Goal: Task Accomplishment & Management: Manage account settings

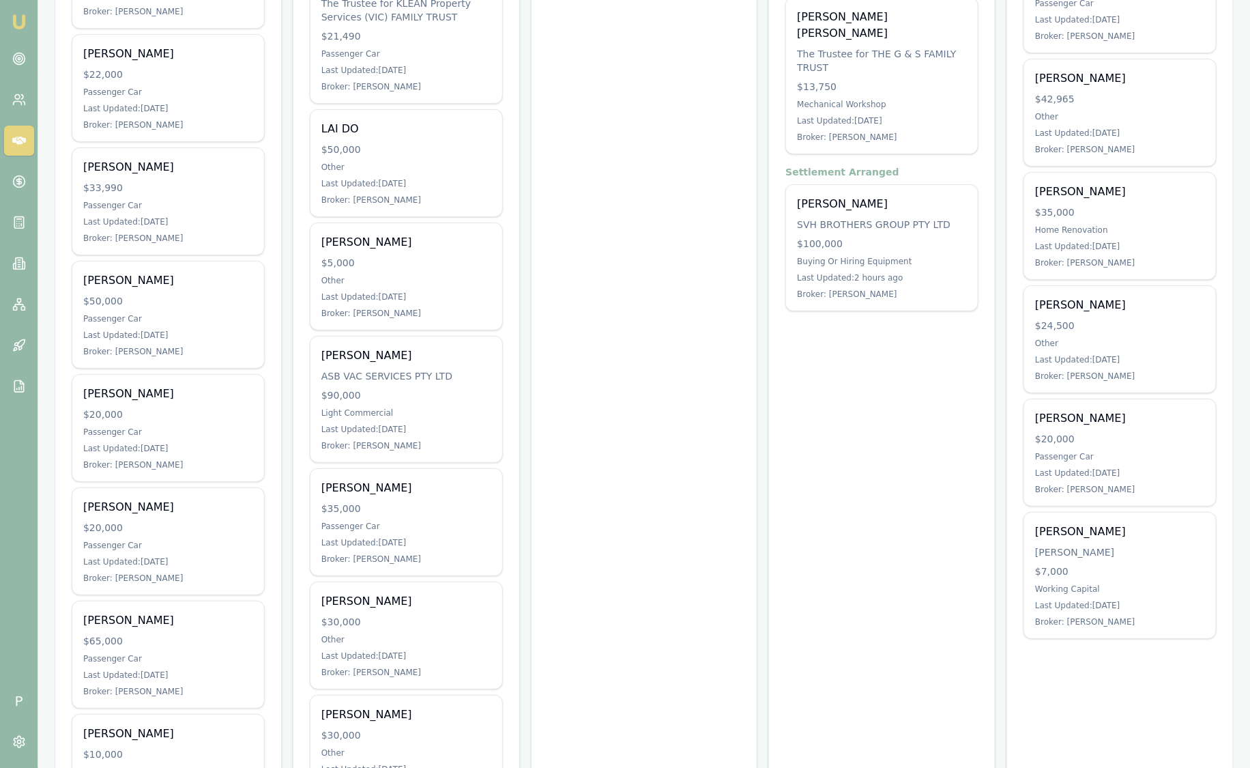
scroll to position [2412, 0]
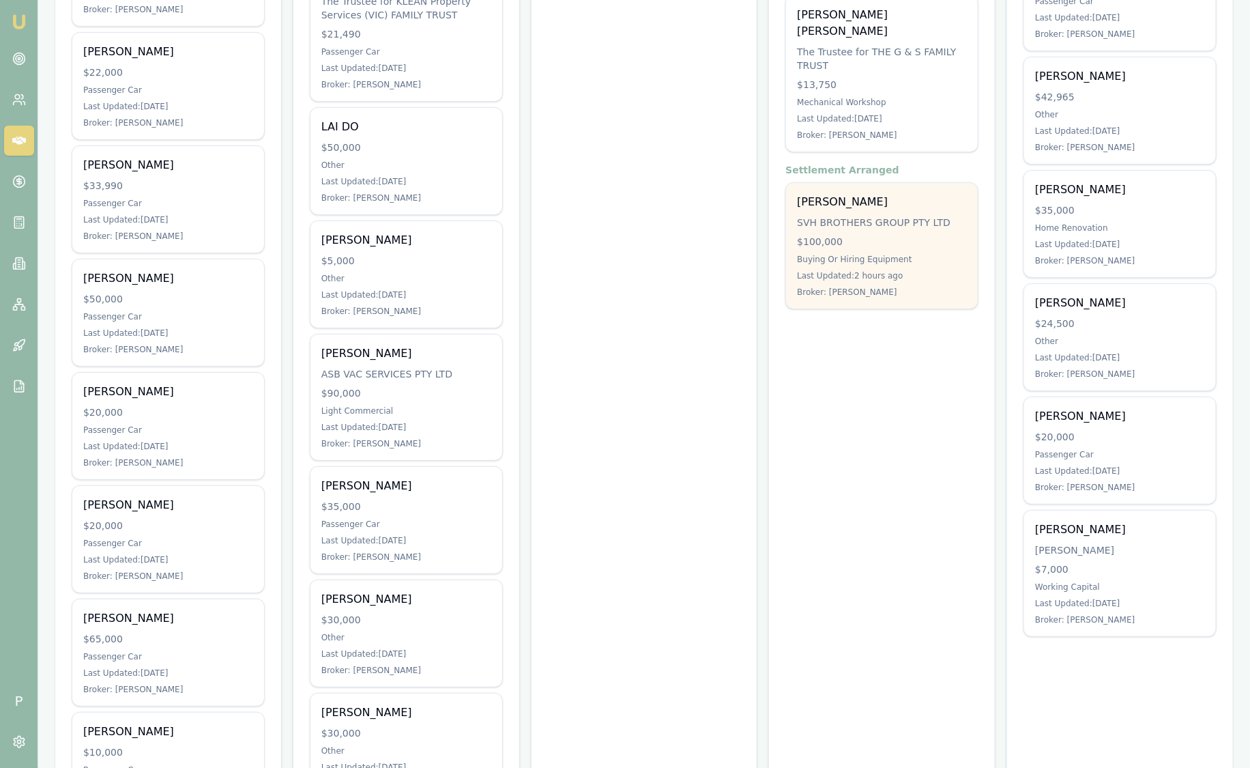
click at [895, 235] on div "$100,000" at bounding box center [882, 242] width 170 height 14
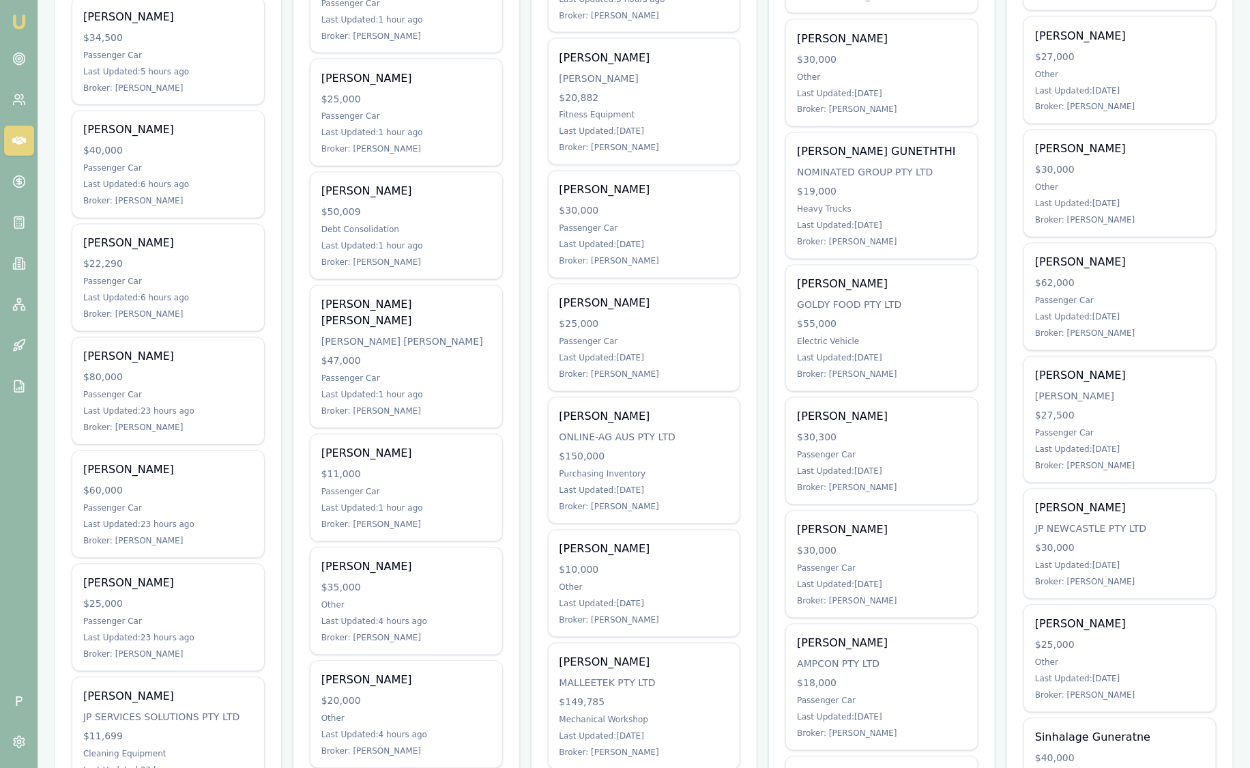
scroll to position [984, 0]
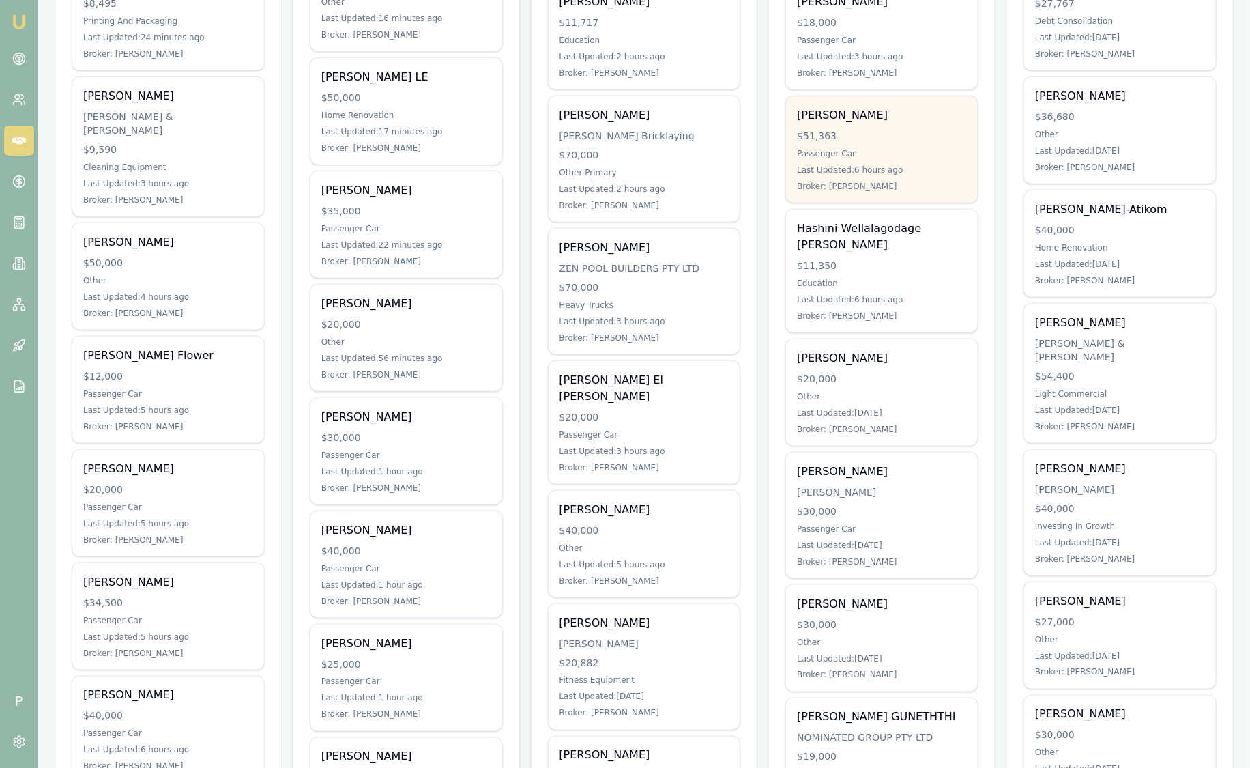
scroll to position [0, 0]
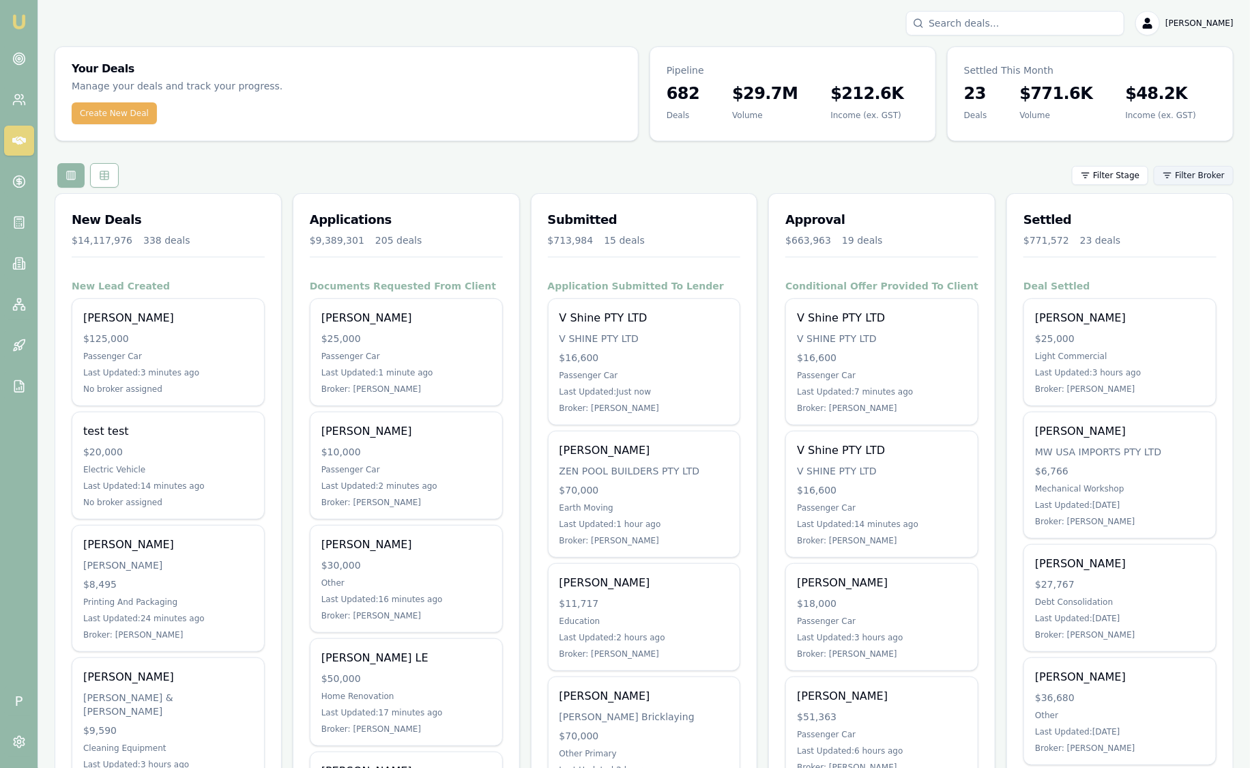
click at [1166, 169] on html "Emu Broker P Sam Crouch Toggle Menu Your Deals Manage your deals and track your…" at bounding box center [625, 384] width 1250 height 768
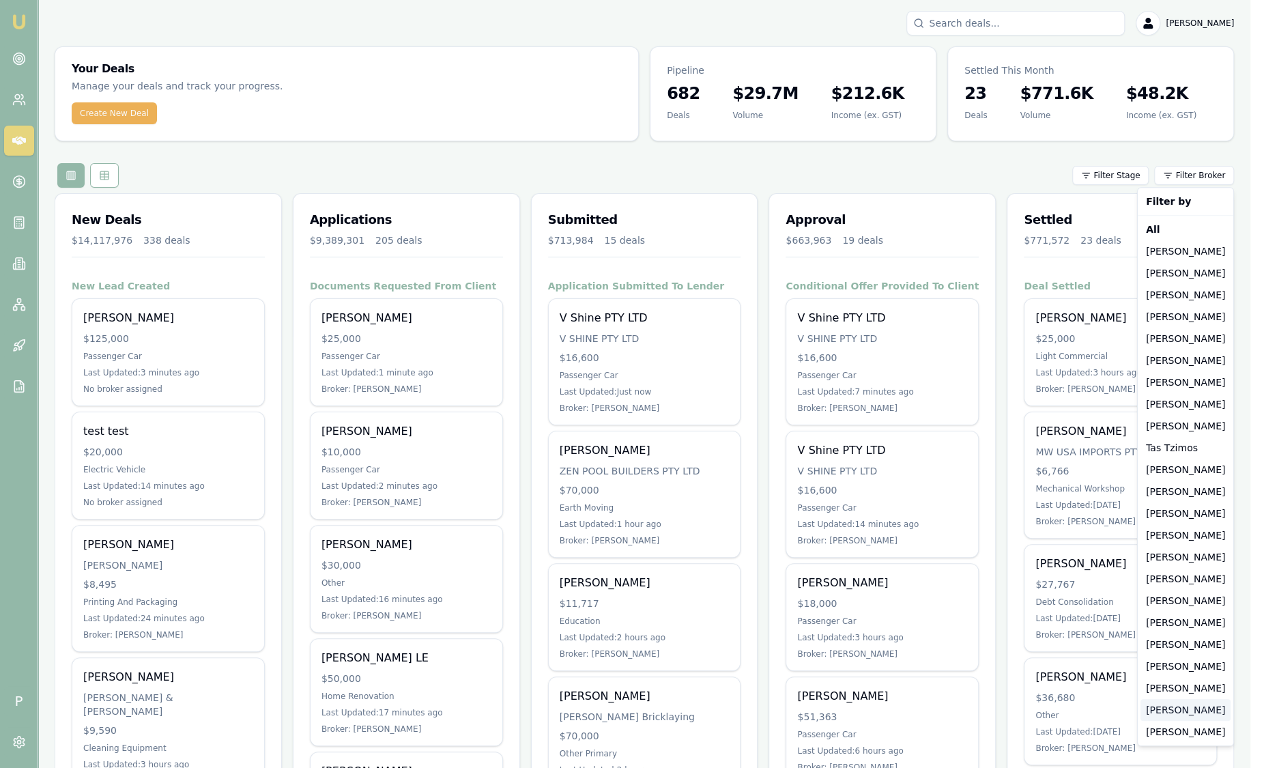
click at [1162, 705] on div "[PERSON_NAME]" at bounding box center [1185, 710] width 90 height 22
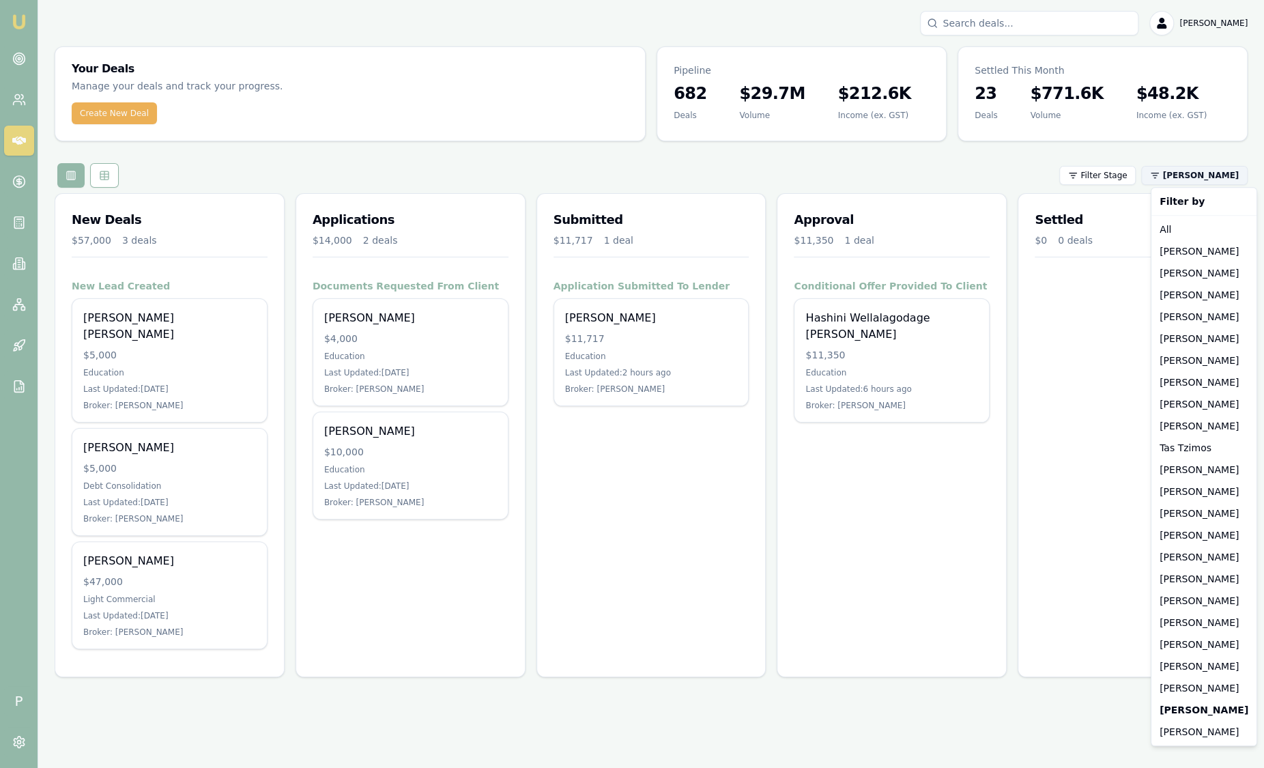
click at [1196, 169] on html "Emu Broker P Sam Crouch Toggle Menu Your Deals Manage your deals and track your…" at bounding box center [632, 384] width 1264 height 768
click at [1172, 734] on div "[PERSON_NAME]" at bounding box center [1204, 732] width 100 height 22
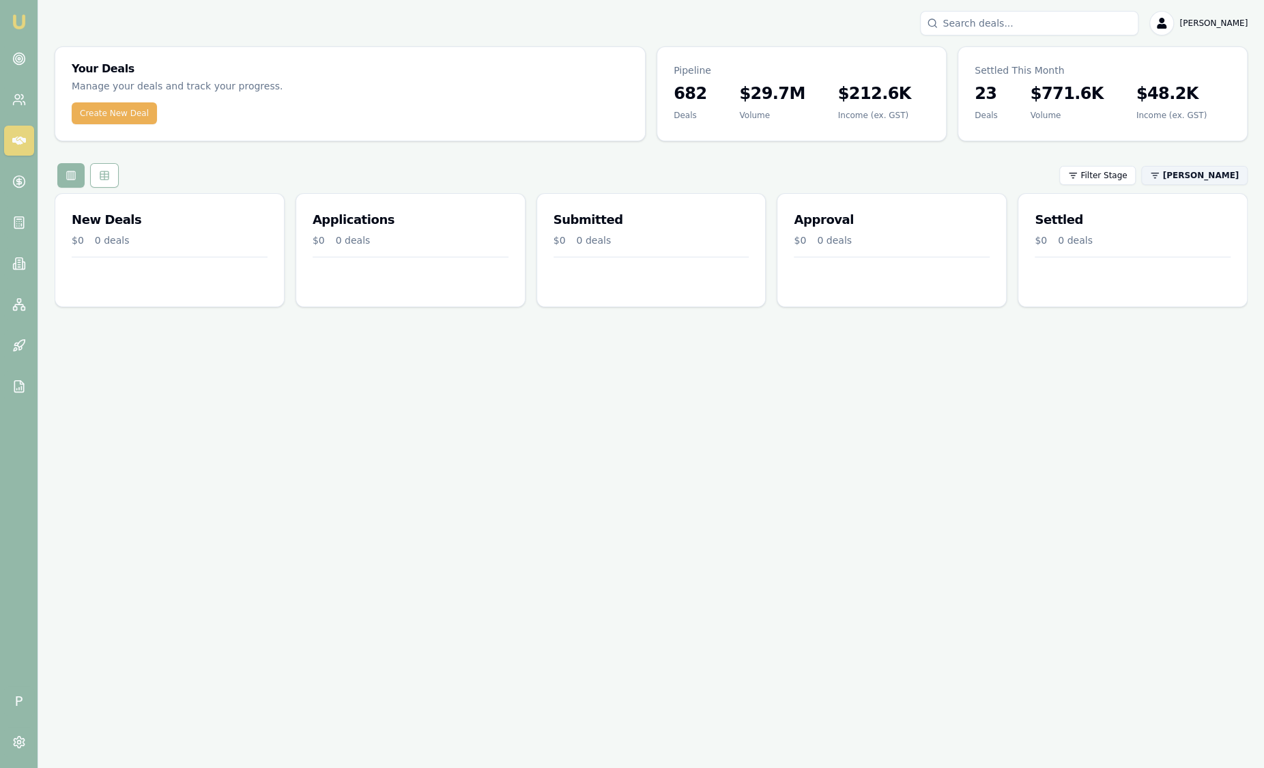
click at [1192, 171] on html "Emu Broker P Sam Crouch Toggle Menu Your Deals Manage your deals and track your…" at bounding box center [632, 384] width 1264 height 768
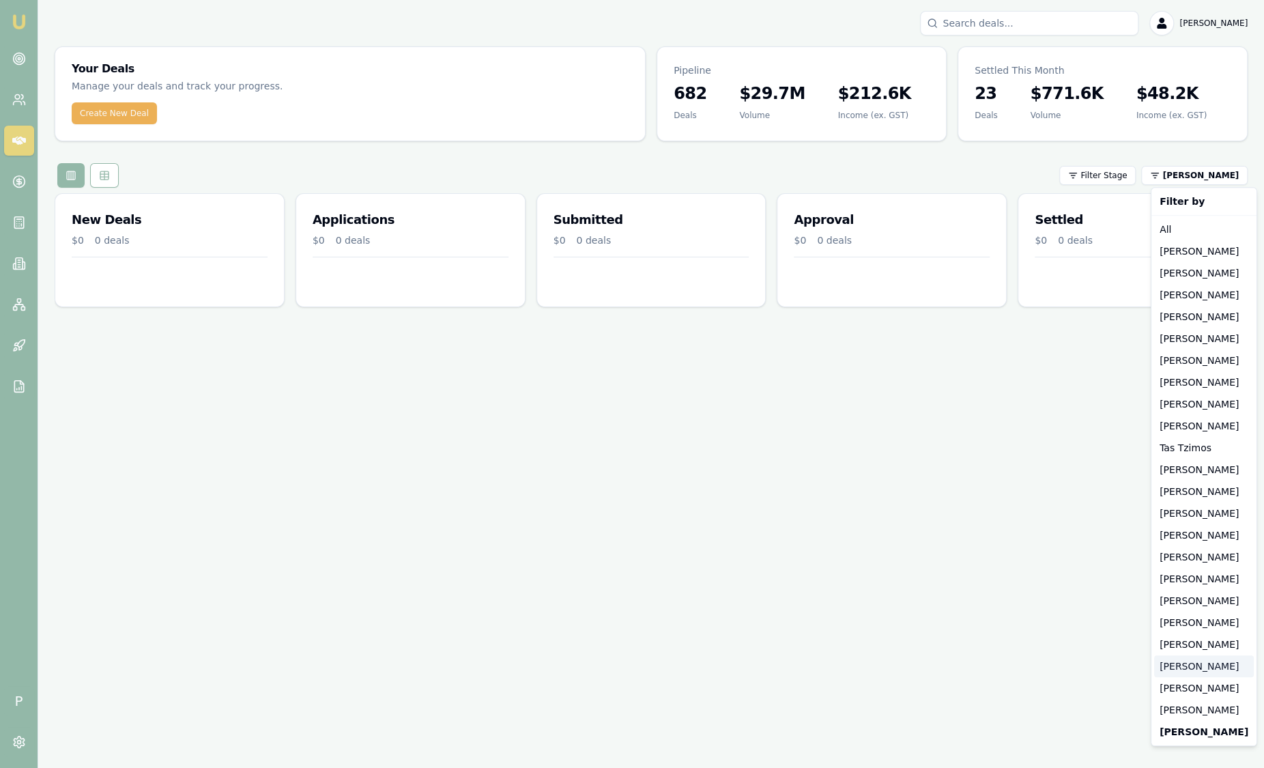
click at [1193, 667] on div "[PERSON_NAME]" at bounding box center [1204, 666] width 100 height 22
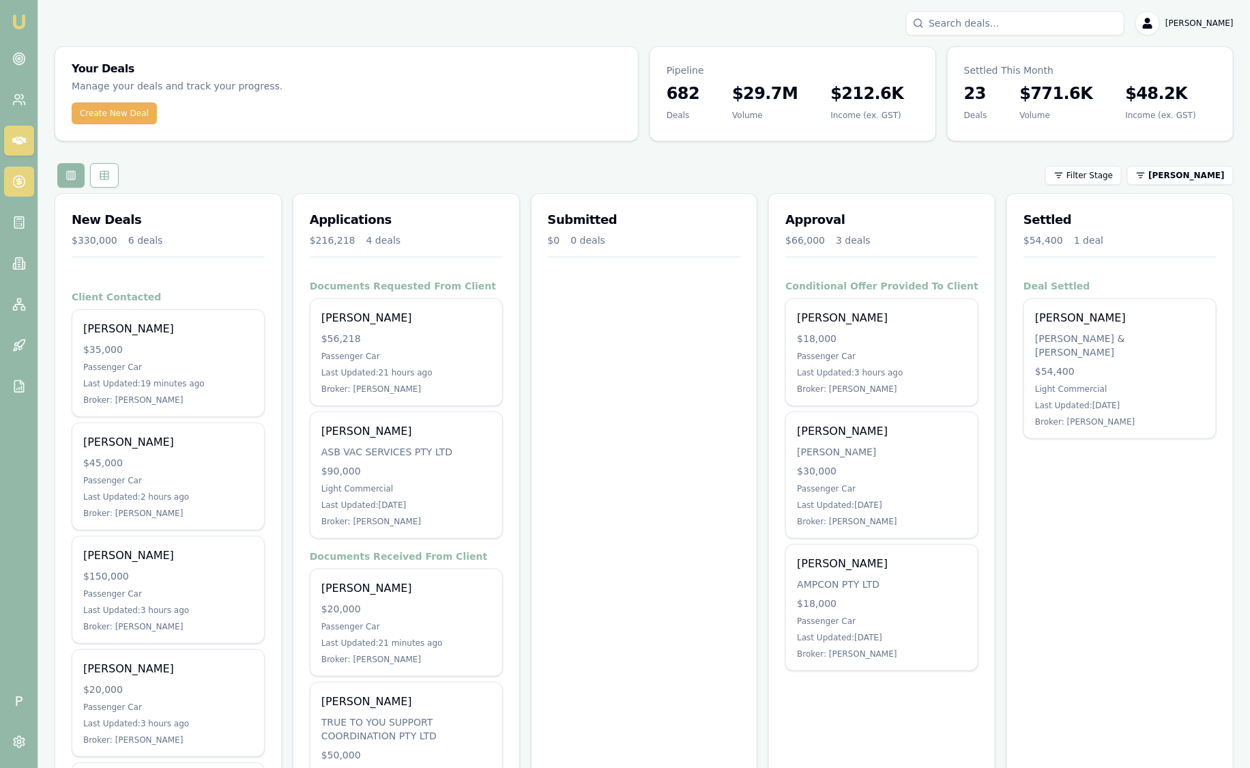
click at [19, 179] on icon at bounding box center [19, 181] width 0 height 7
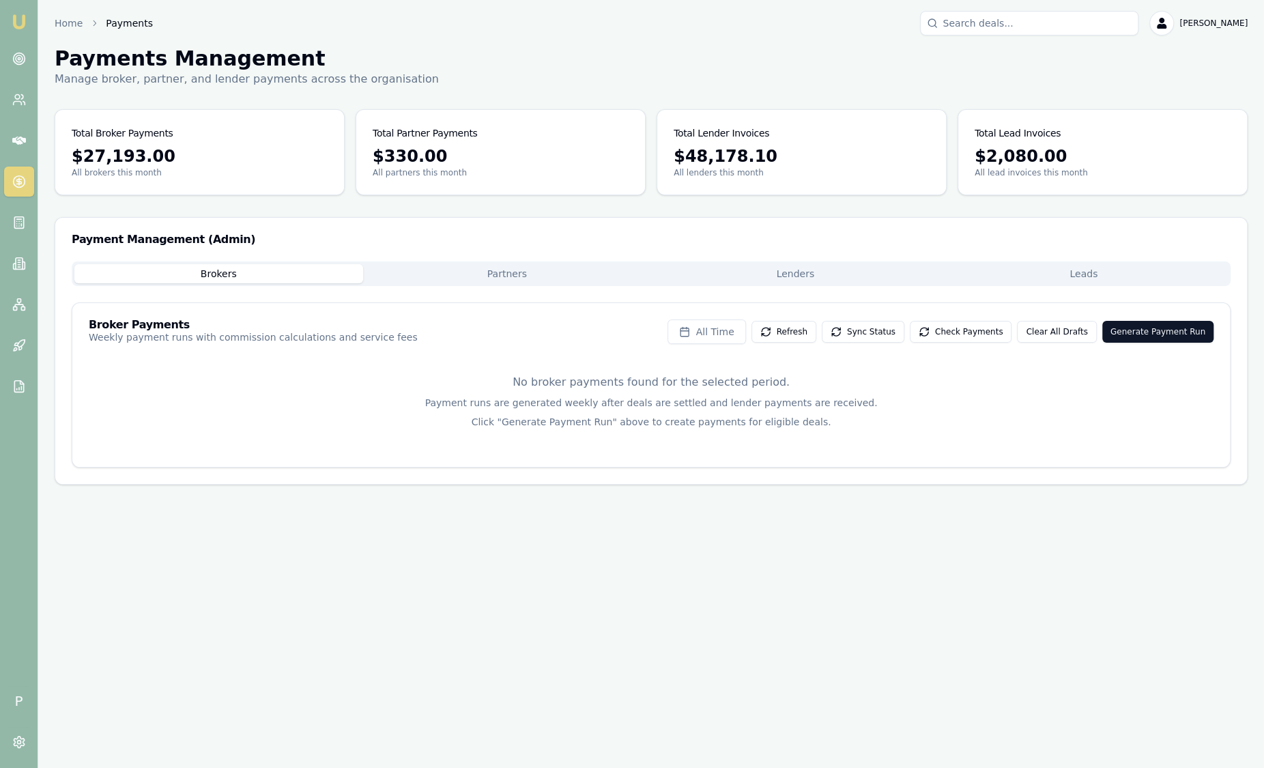
click at [1016, 273] on button "Leads" at bounding box center [1084, 273] width 289 height 19
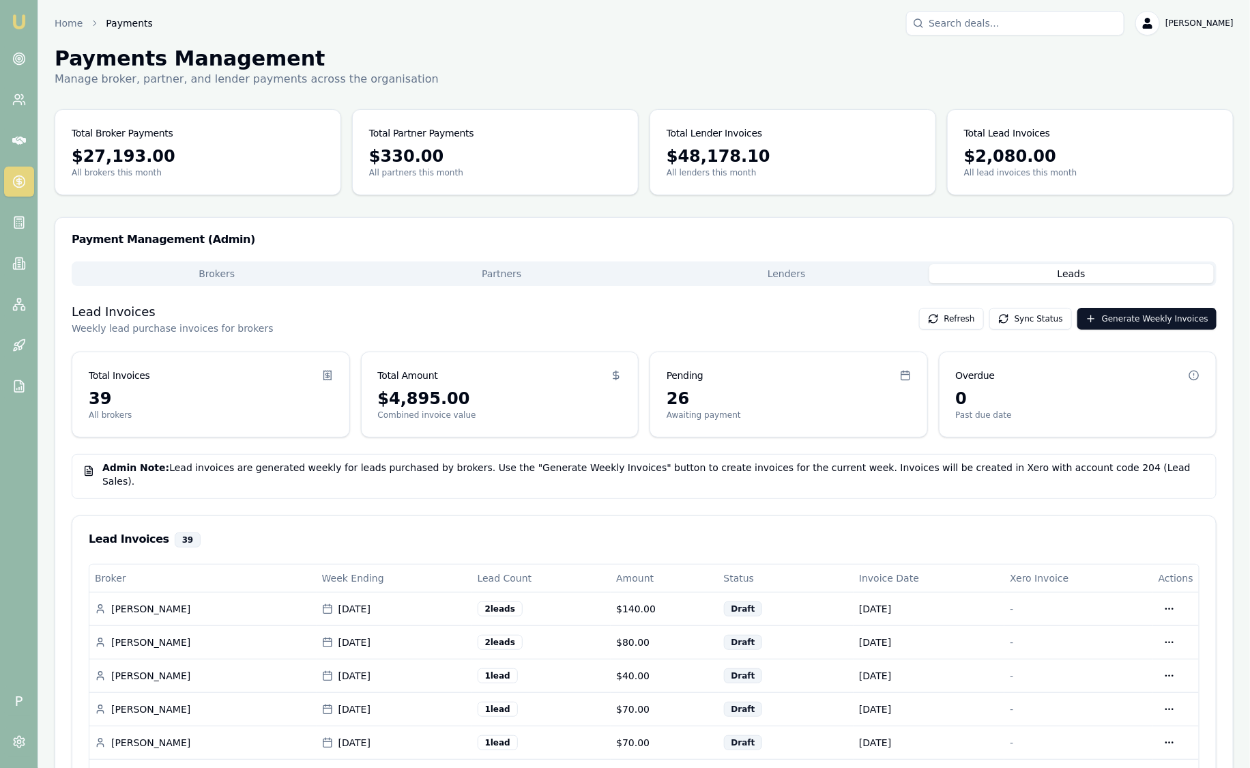
click at [15, 27] on img at bounding box center [19, 22] width 16 height 16
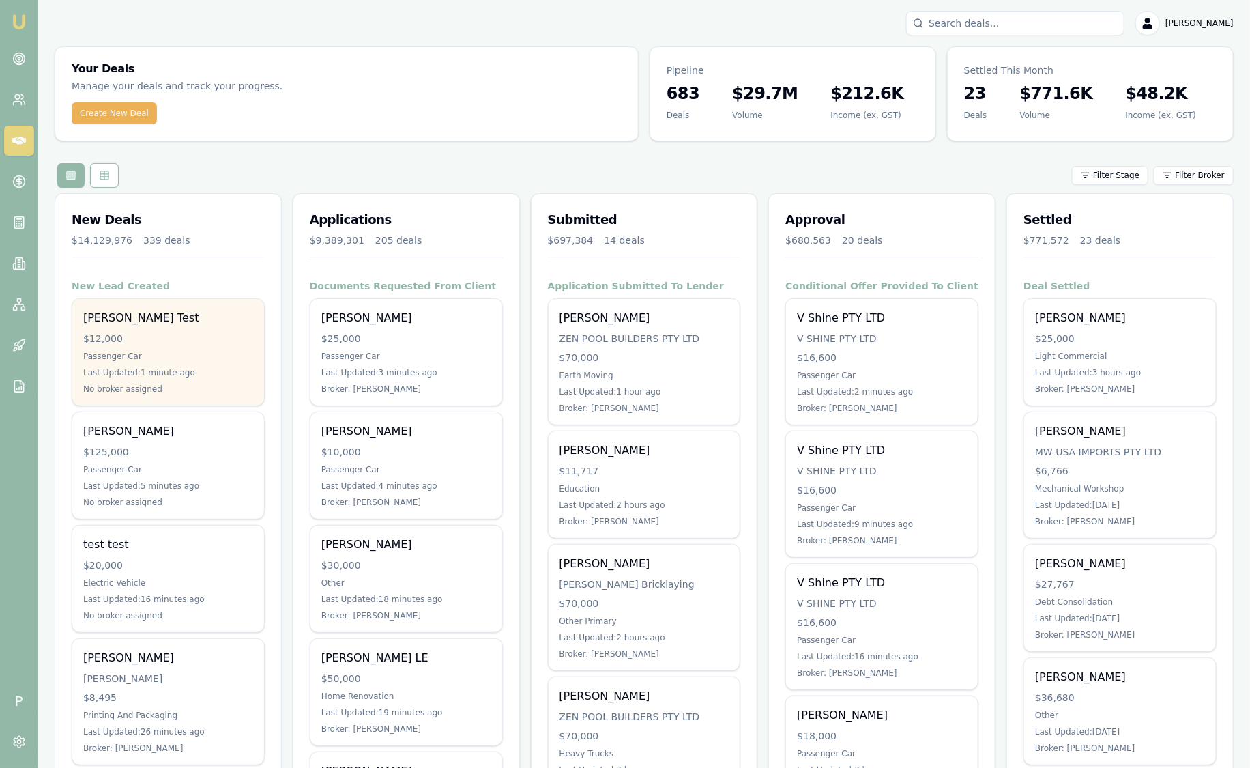
click at [195, 345] on div "Argha Test $12,000 Passenger Car Last Updated: 1 minute ago No broker assigned" at bounding box center [168, 352] width 192 height 106
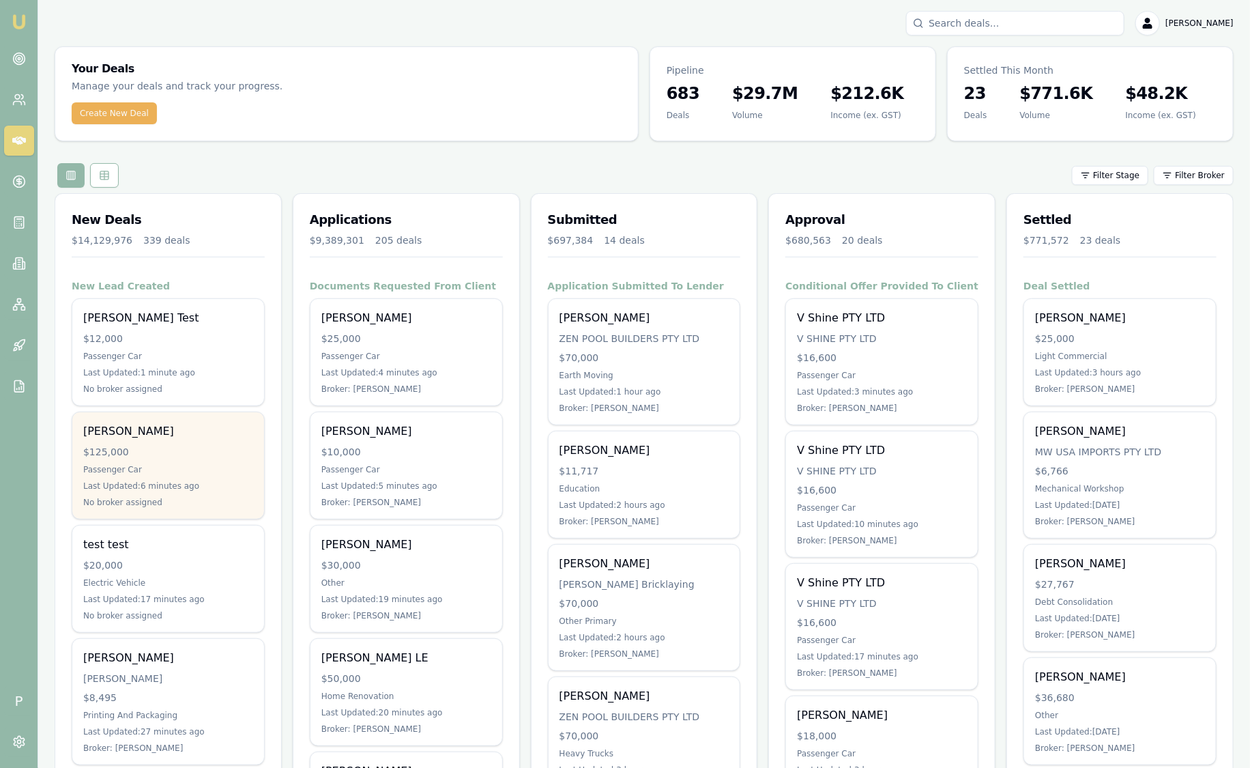
click at [188, 446] on div "$125,000" at bounding box center [168, 452] width 170 height 14
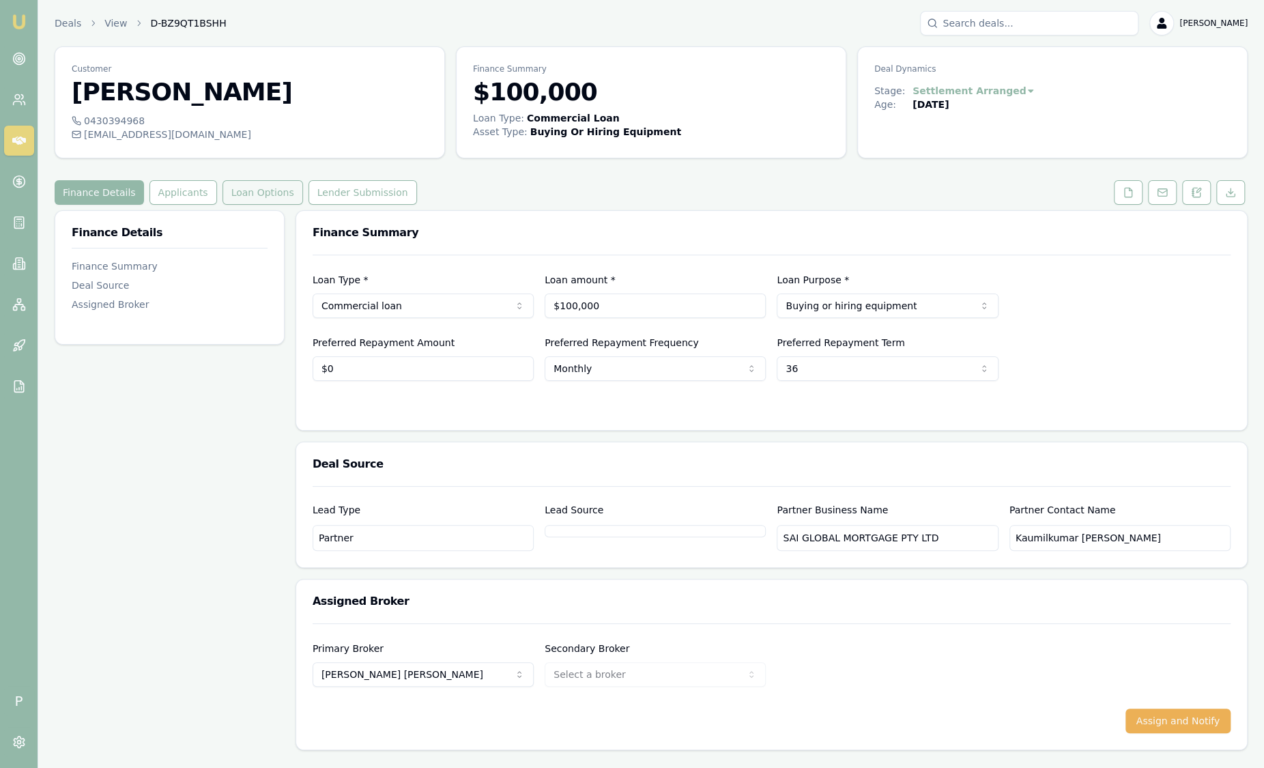
click at [262, 192] on button "Loan Options" at bounding box center [263, 192] width 81 height 25
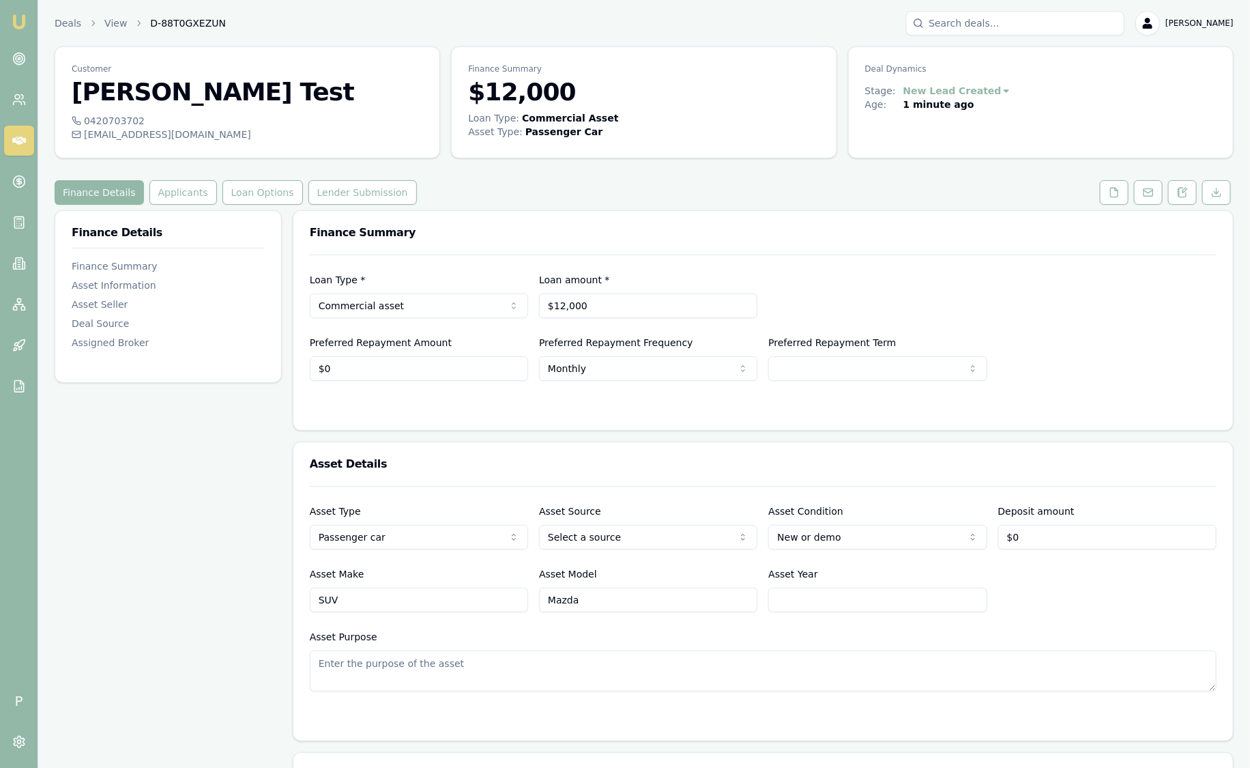
click at [20, 23] on img at bounding box center [19, 22] width 16 height 16
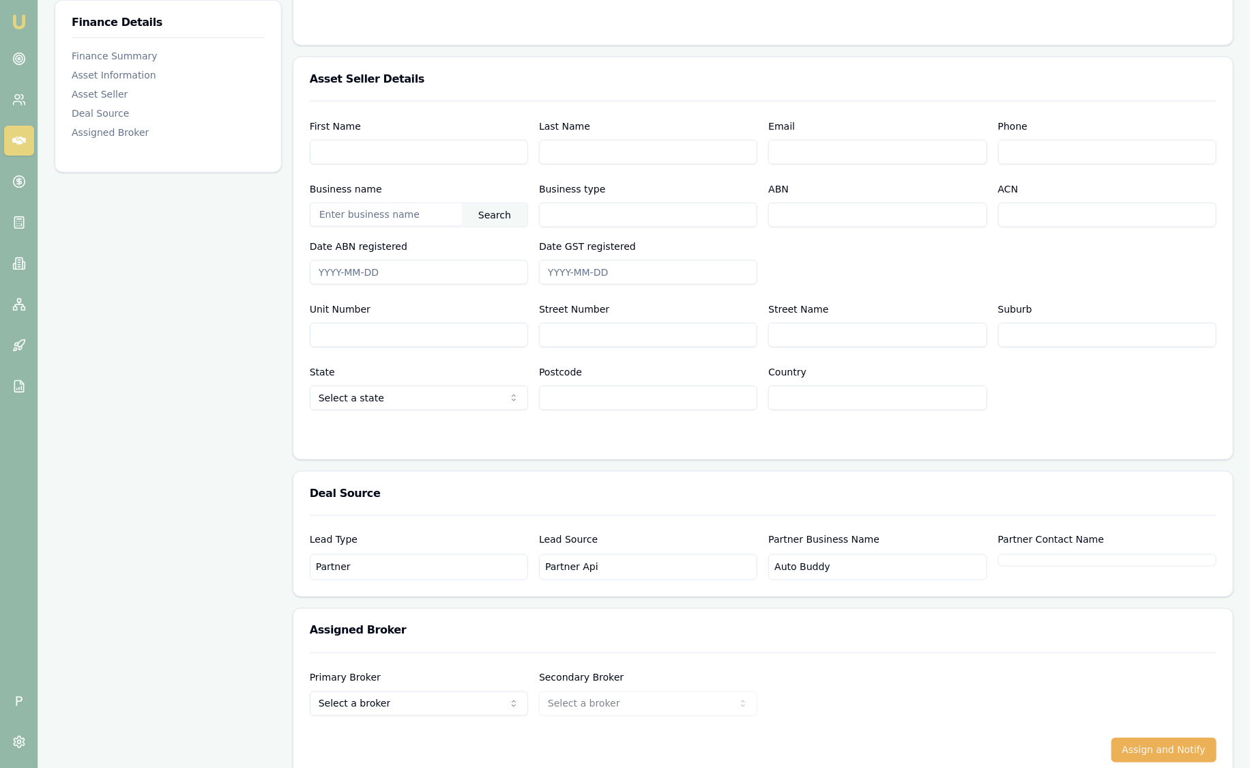
scroll to position [716, 0]
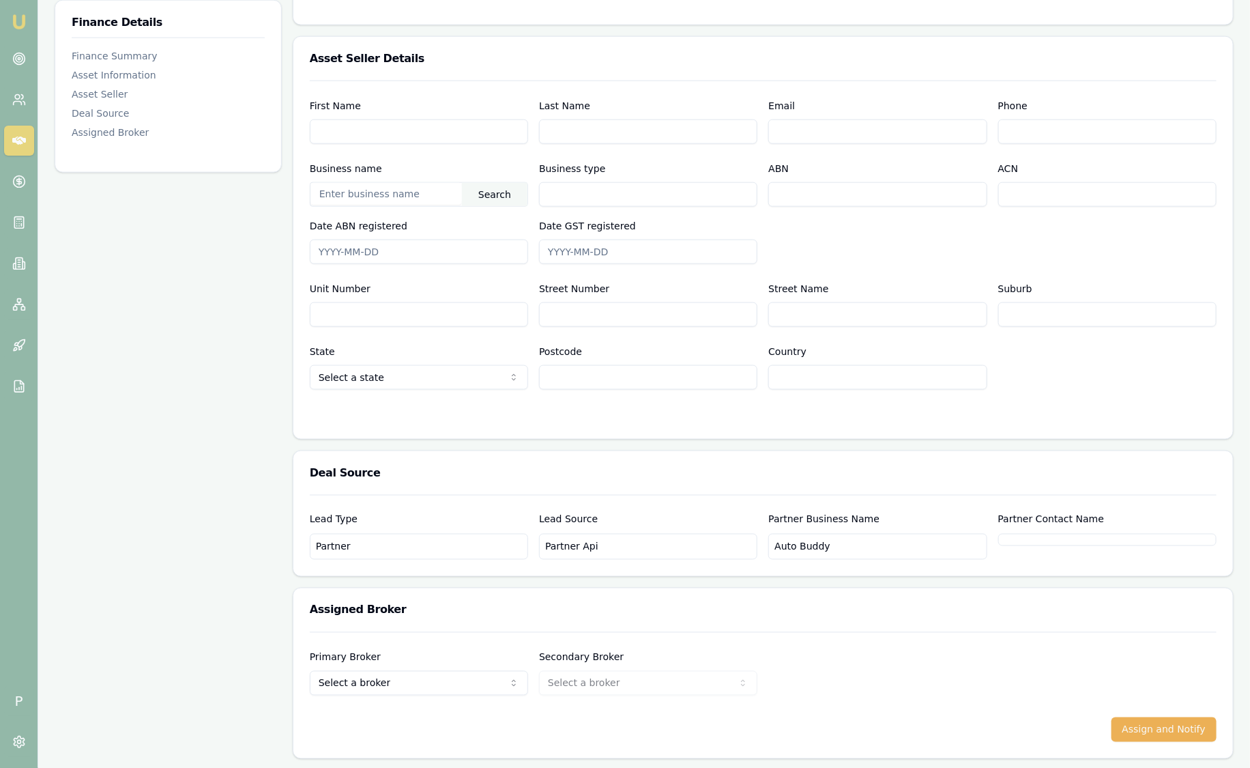
click at [671, 248] on input "Date GST registered" at bounding box center [648, 252] width 218 height 25
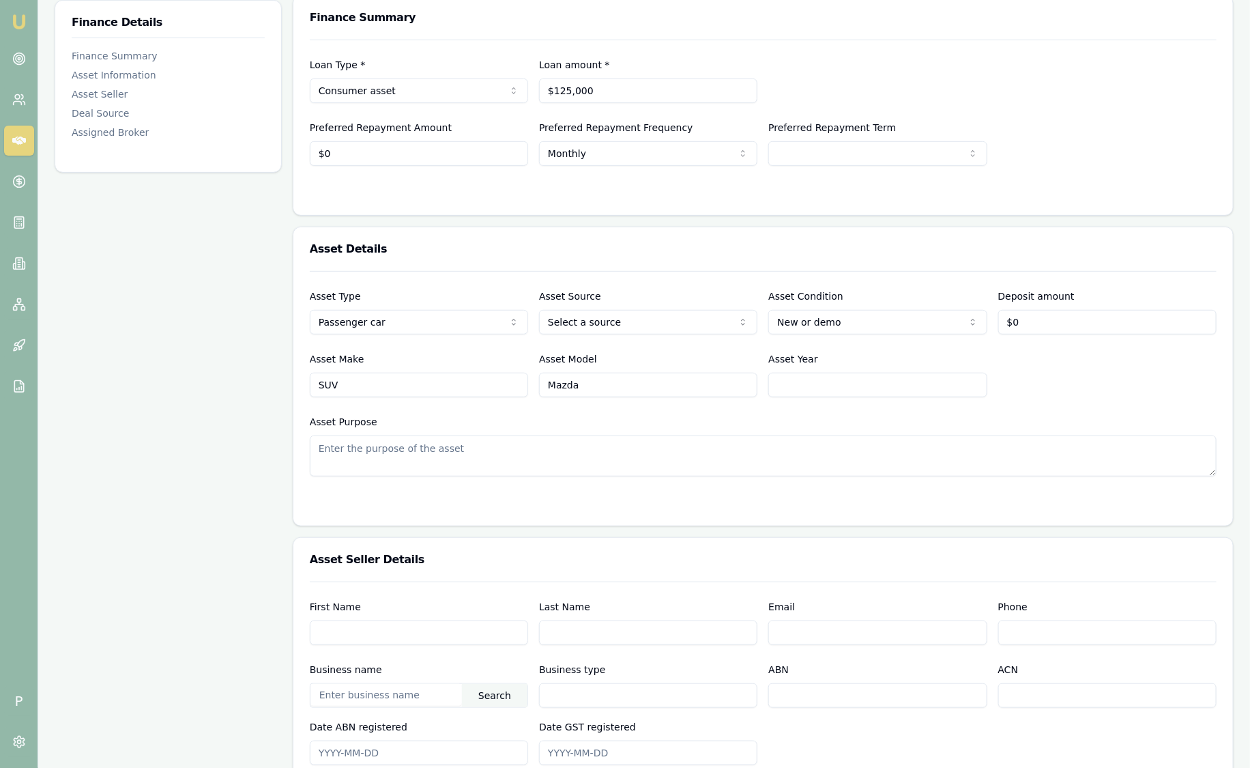
scroll to position [0, 0]
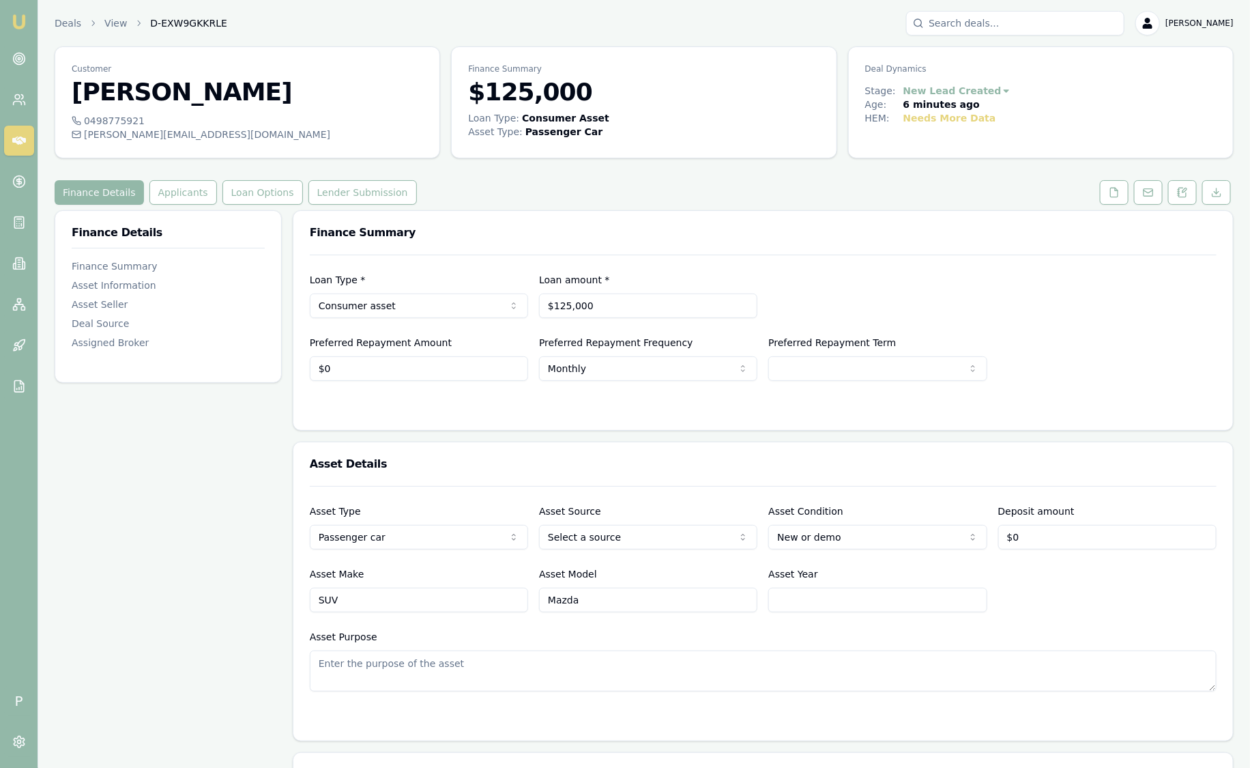
click at [17, 15] on img at bounding box center [19, 22] width 16 height 16
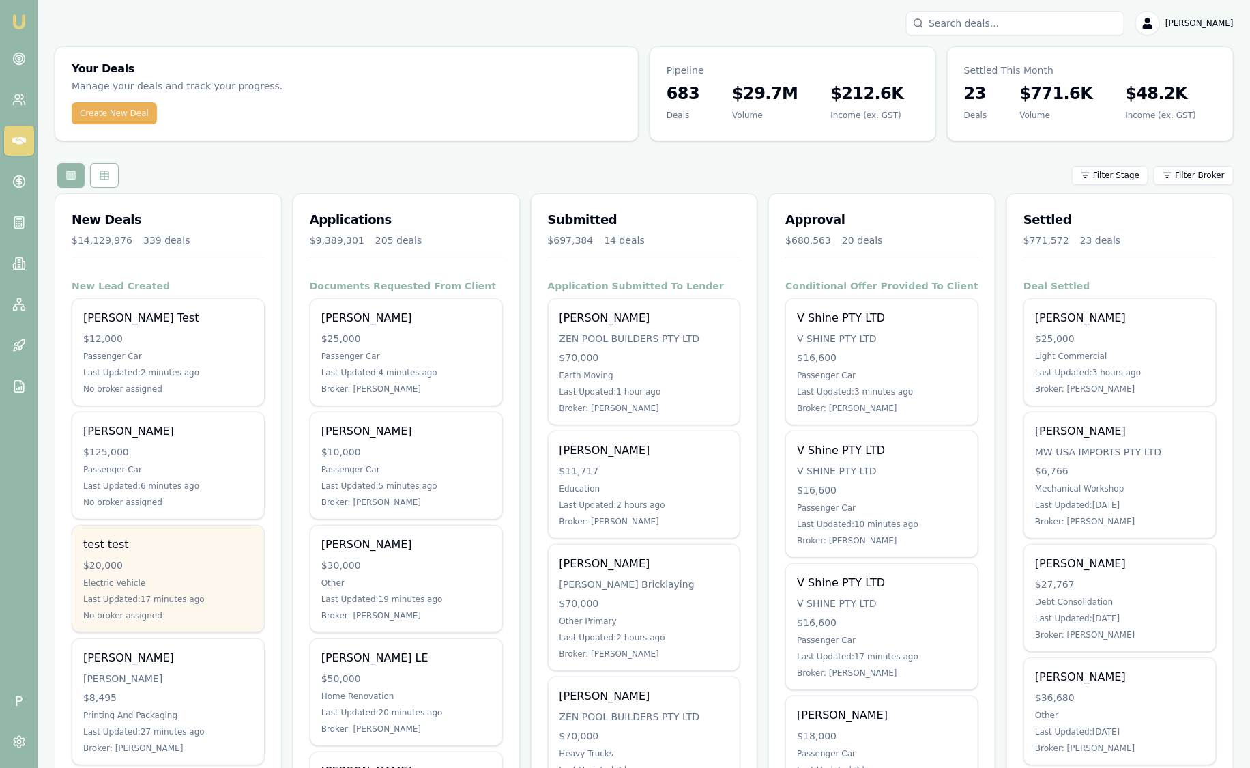
click at [167, 577] on div "Electric Vehicle" at bounding box center [168, 582] width 170 height 11
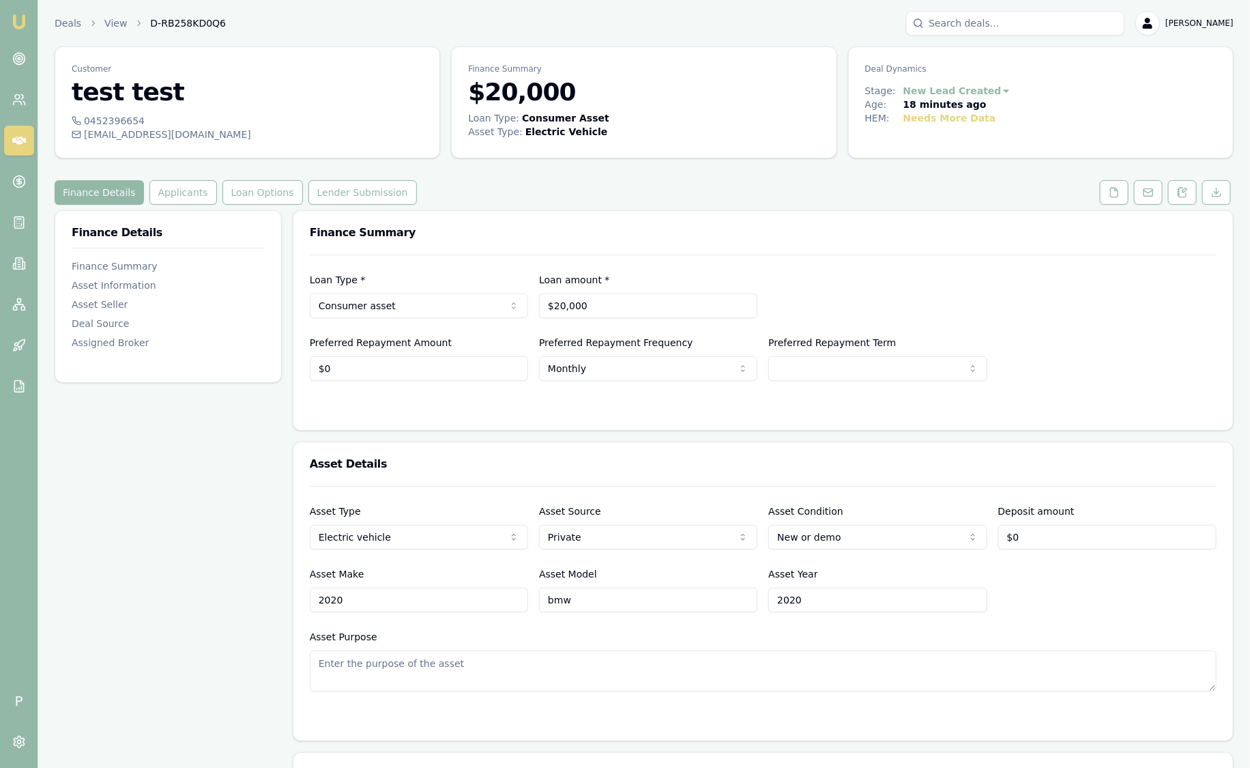
click at [23, 28] on img at bounding box center [19, 22] width 16 height 16
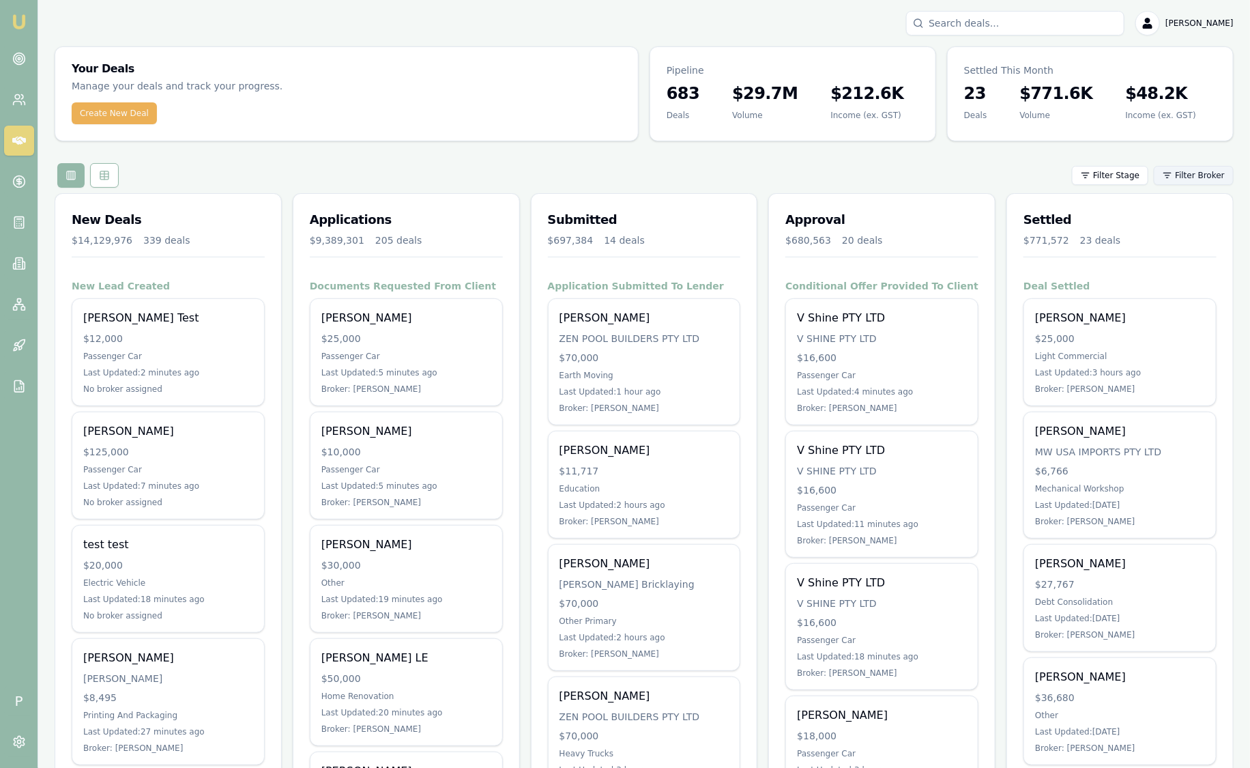
click at [1186, 173] on html "Emu Broker P [PERSON_NAME] Toggle Menu Your Deals Manage your deals and track y…" at bounding box center [625, 384] width 1250 height 768
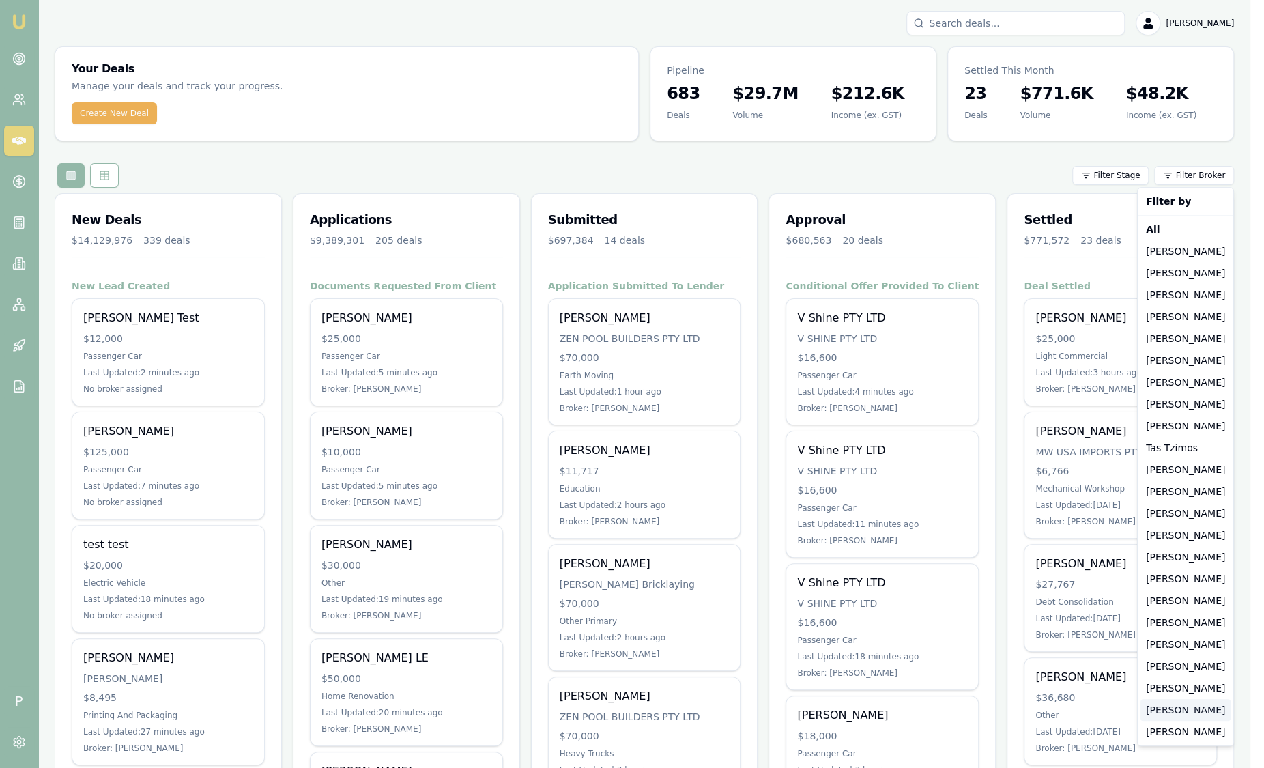
click at [1200, 704] on div "[PERSON_NAME]" at bounding box center [1185, 710] width 90 height 22
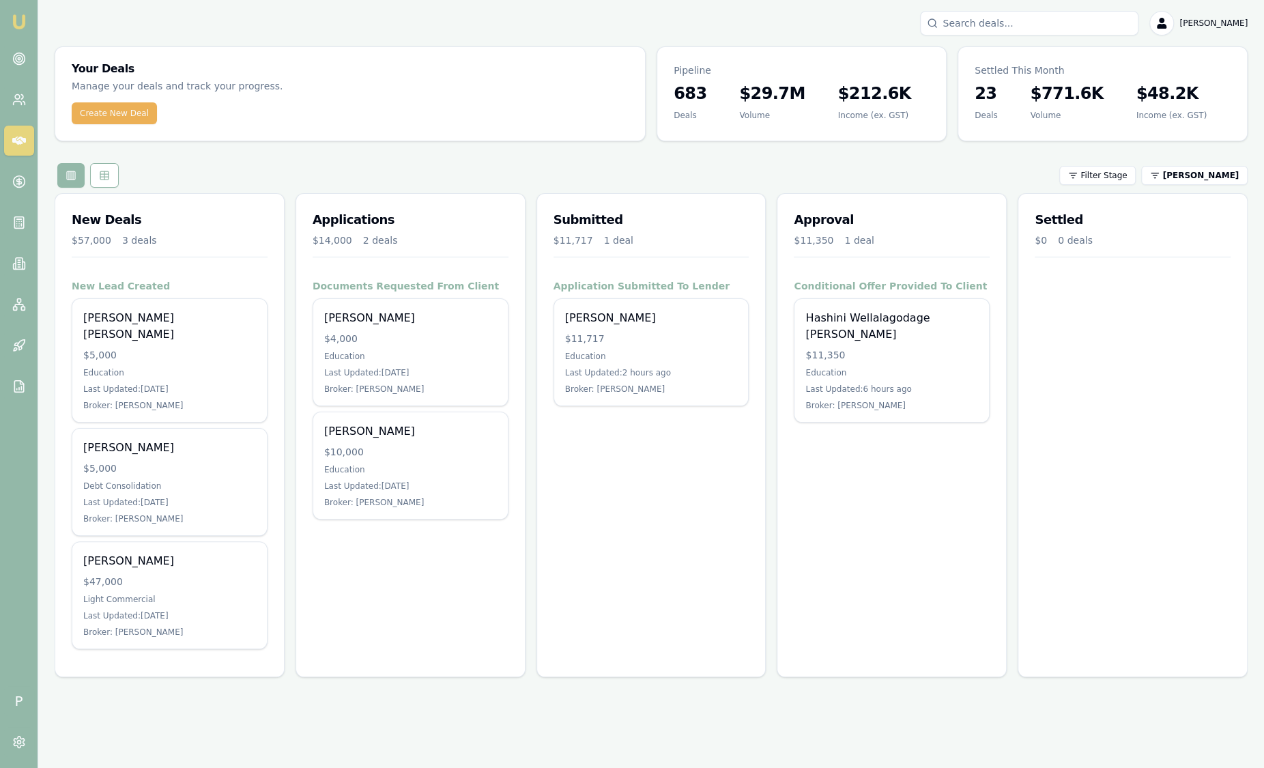
click at [695, 246] on div "$11,717 1 deal" at bounding box center [652, 240] width 196 height 14
drag, startPoint x: 695, startPoint y: 246, endPoint x: 546, endPoint y: 171, distance: 167.0
click at [546, 171] on div "Filter Stage [PERSON_NAME]" at bounding box center [651, 175] width 1193 height 25
